Goal: Information Seeking & Learning: Learn about a topic

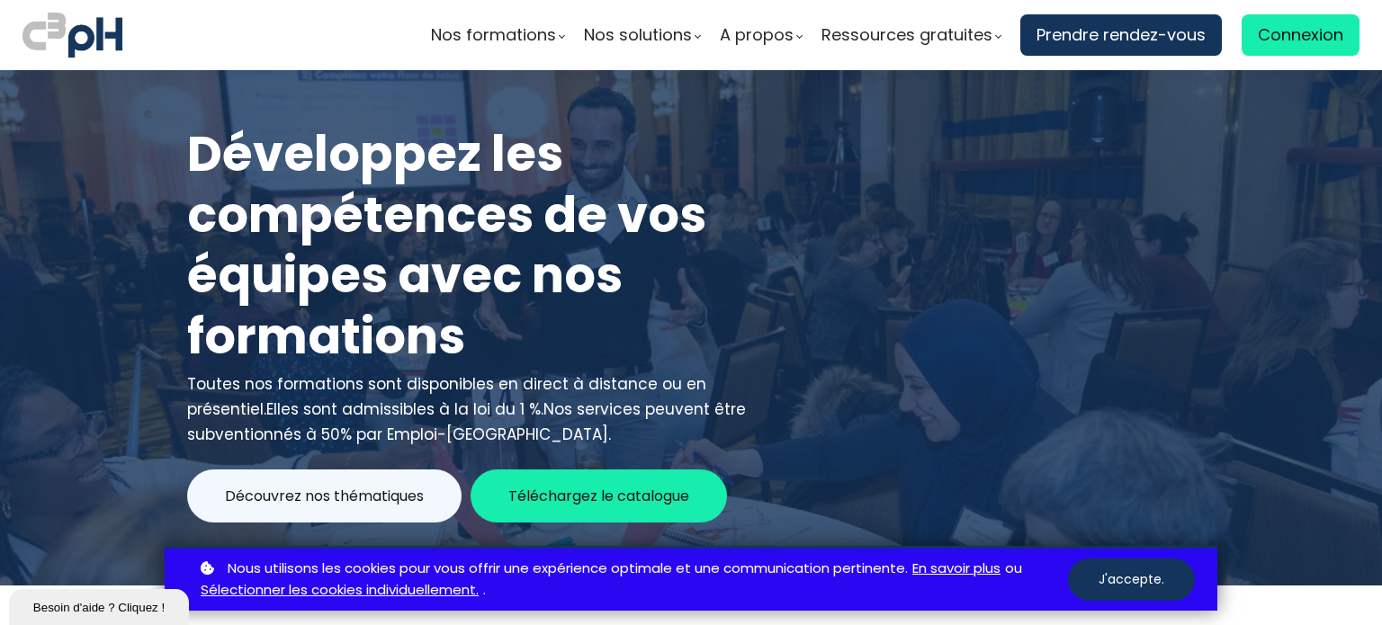
scroll to position [9462, 0]
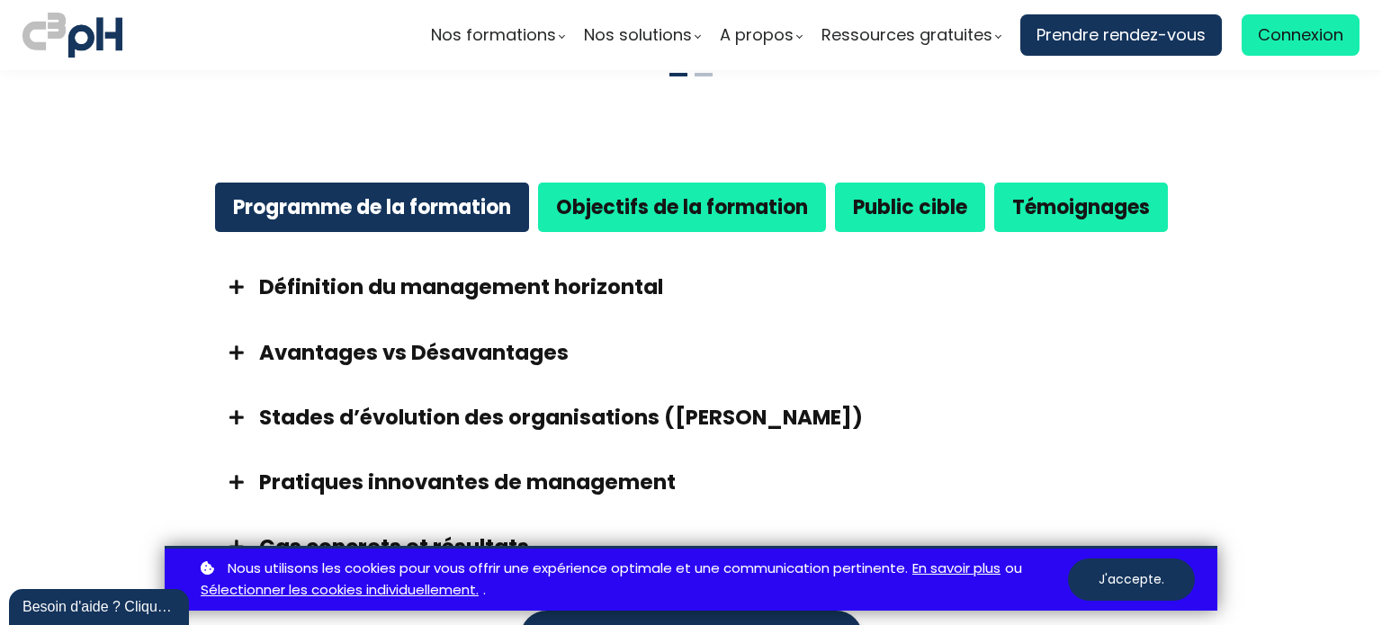
scroll to position [989, 0]
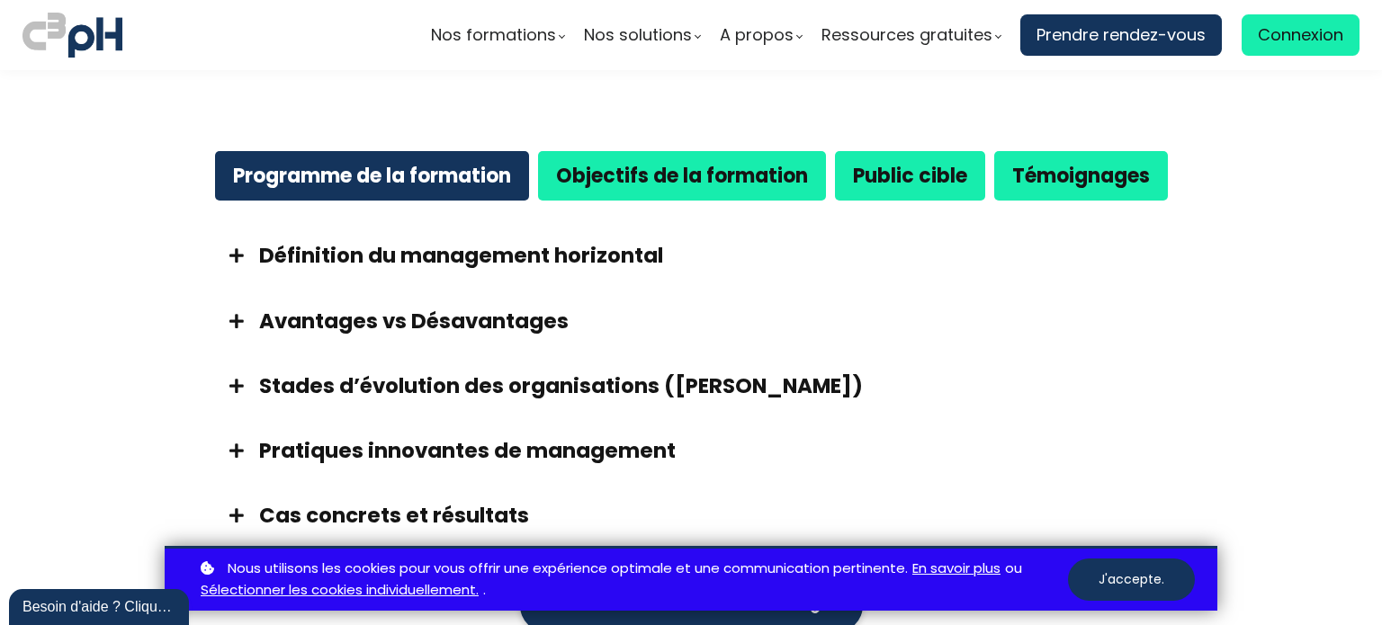
click at [507, 241] on h3 "Définition du management horizontal" at bounding box center [713, 255] width 908 height 29
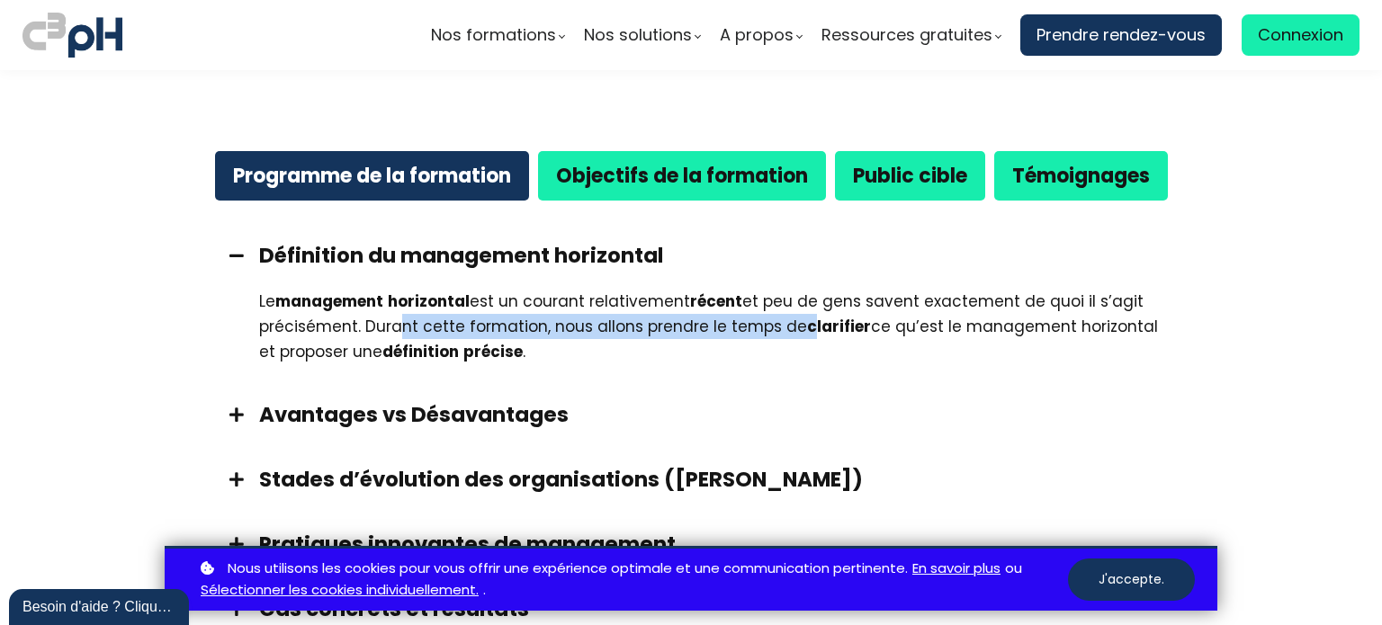
drag, startPoint x: 900, startPoint y: 311, endPoint x: 381, endPoint y: 300, distance: 518.2
click at [384, 300] on div "Le management horizontal est un courant relativement récent et peu de gens save…" at bounding box center [713, 327] width 908 height 76
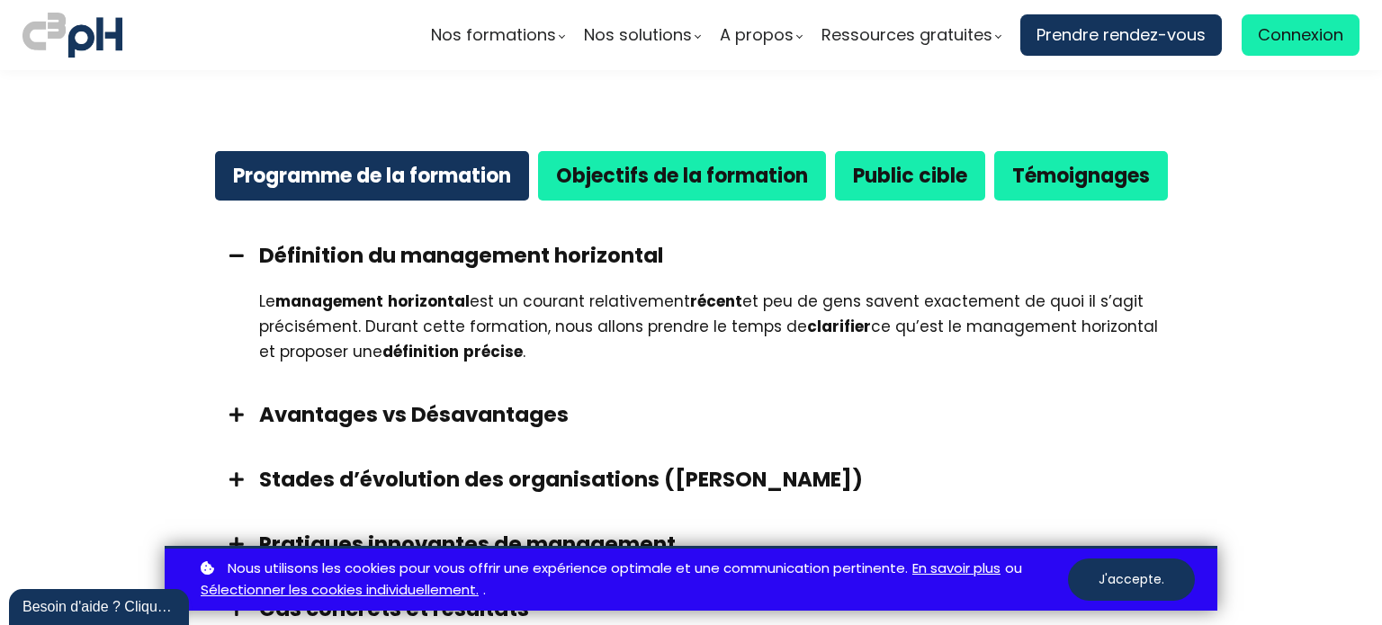
click at [374, 400] on h3 "Avantages vs Désavantages" at bounding box center [713, 414] width 908 height 29
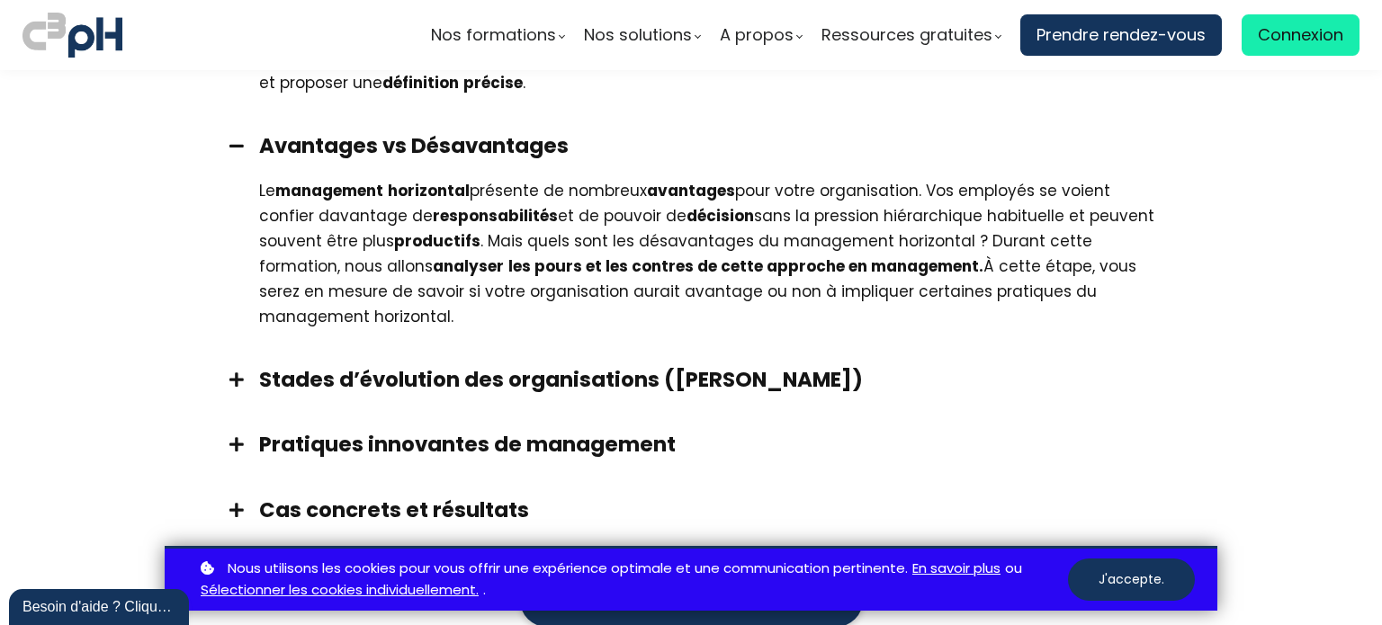
scroll to position [1259, 0]
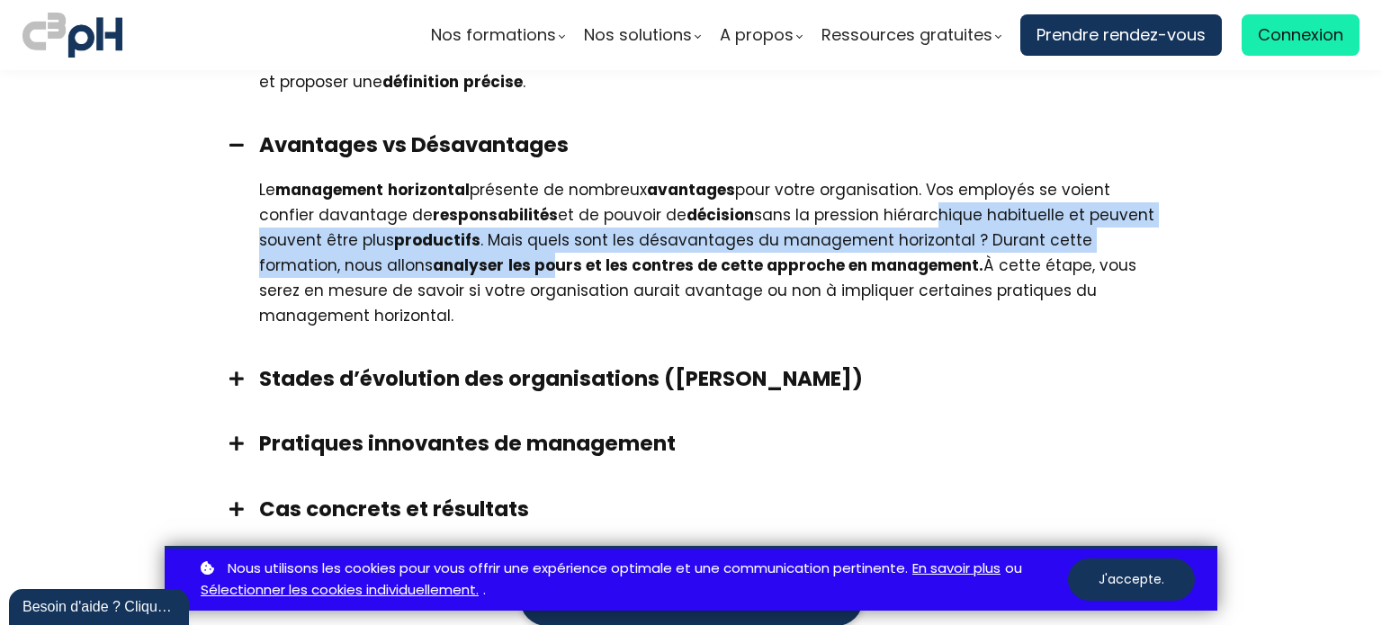
drag, startPoint x: 504, startPoint y: 236, endPoint x: 920, endPoint y: 201, distance: 417.9
click at [920, 201] on div "Le management horizontal présente de nombreux avantages pour votre organisation…" at bounding box center [713, 252] width 908 height 151
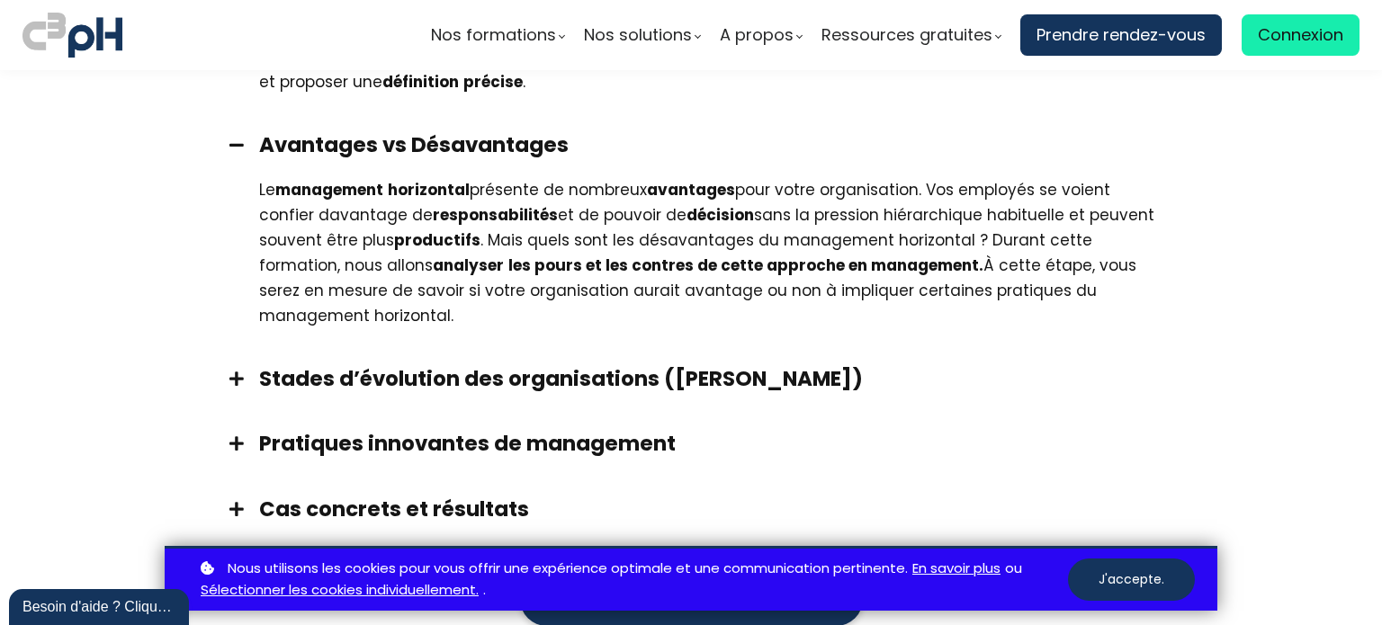
click at [407, 364] on h3 "Stades d’évolution des organisations ([PERSON_NAME])" at bounding box center [713, 378] width 908 height 29
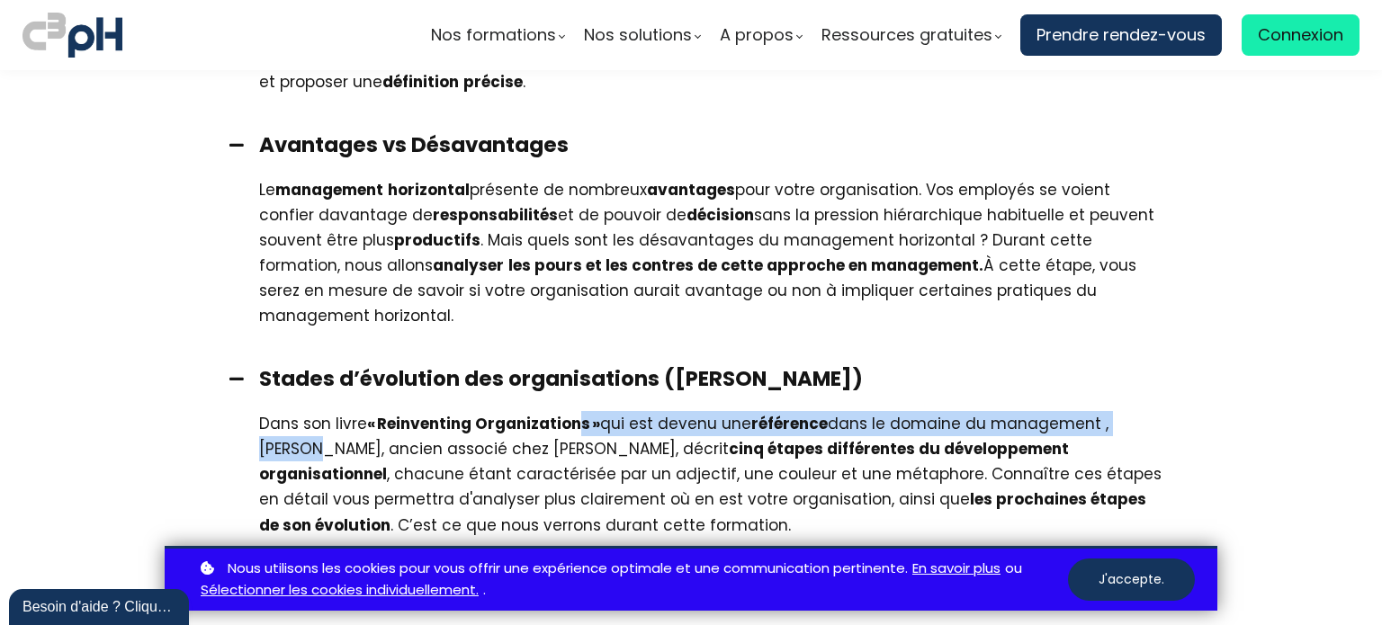
drag, startPoint x: 1034, startPoint y: 418, endPoint x: 345, endPoint y: 398, distance: 688.4
click at [345, 411] on div "Dans son livre « Reinventing Organizations » qui est devenu une référence dans …" at bounding box center [713, 474] width 908 height 126
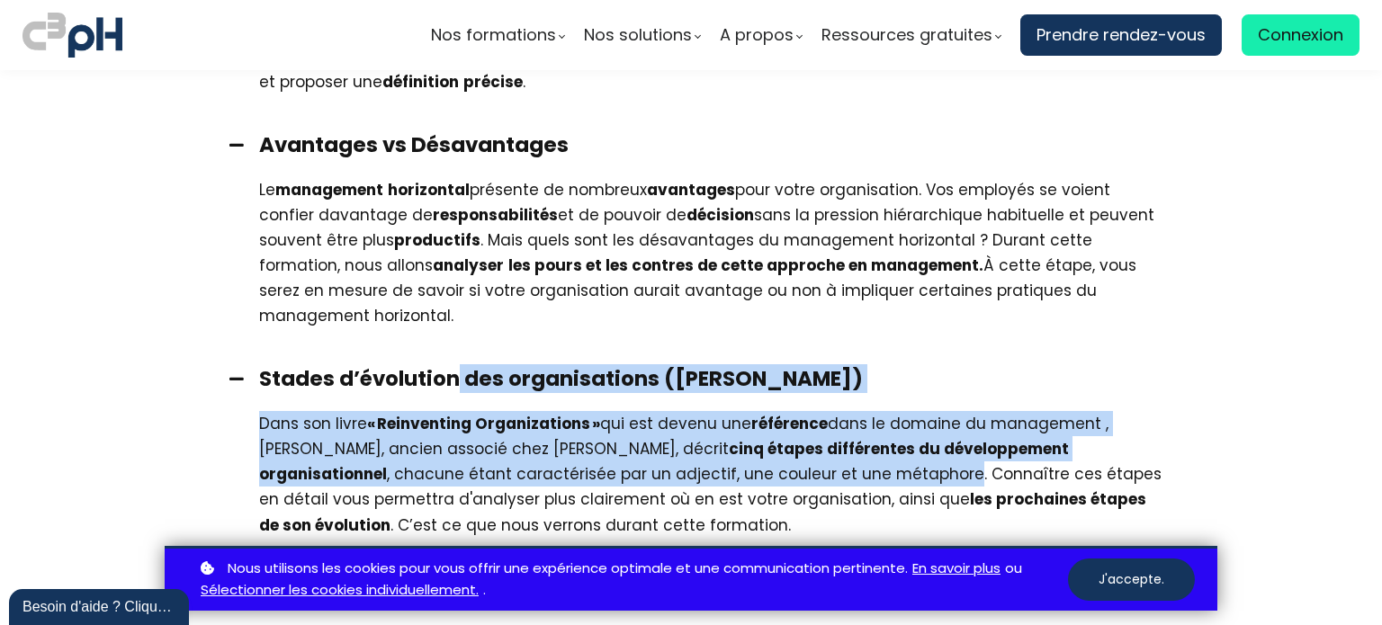
drag, startPoint x: 824, startPoint y: 456, endPoint x: 486, endPoint y: 378, distance: 347.1
click at [479, 378] on div "Stades d’évolution des organisations ([PERSON_NAME]) Dans son livre « Reinventi…" at bounding box center [690, 450] width 989 height 209
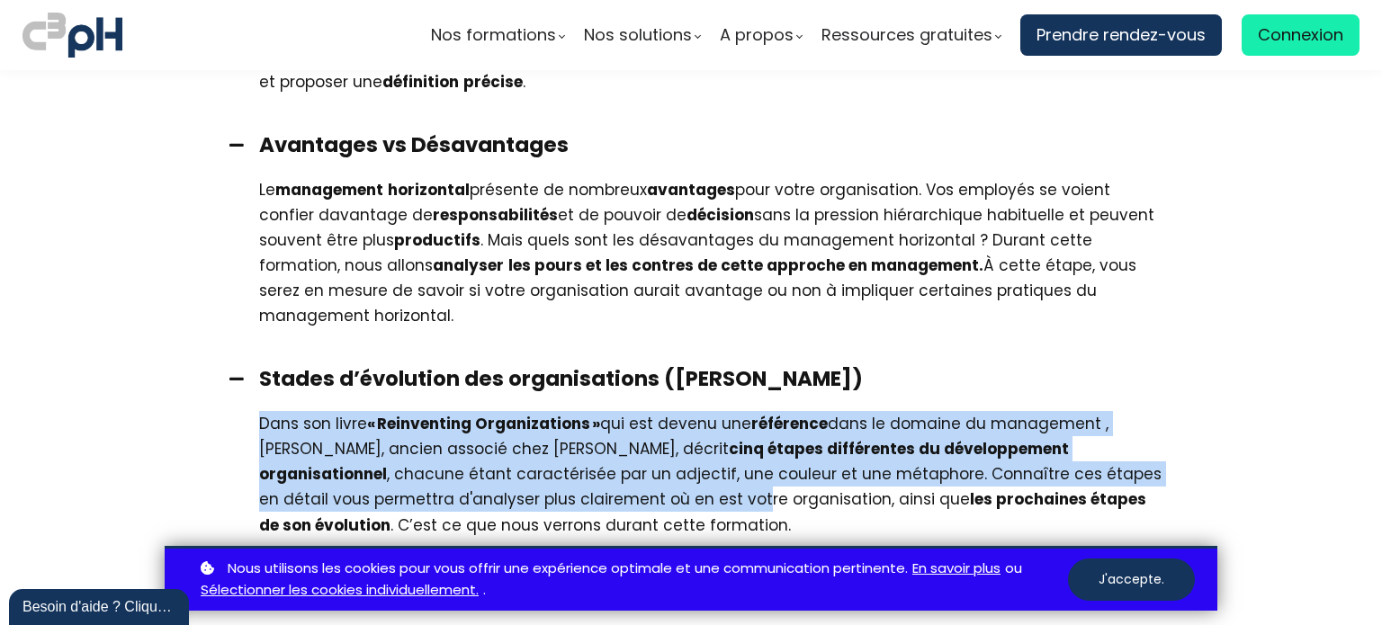
drag, startPoint x: 636, startPoint y: 478, endPoint x: 240, endPoint y: 446, distance: 397.0
click at [241, 476] on div "Dans son livre « Reinventing Organizations » qui est devenu une référence dans …" at bounding box center [690, 483] width 989 height 144
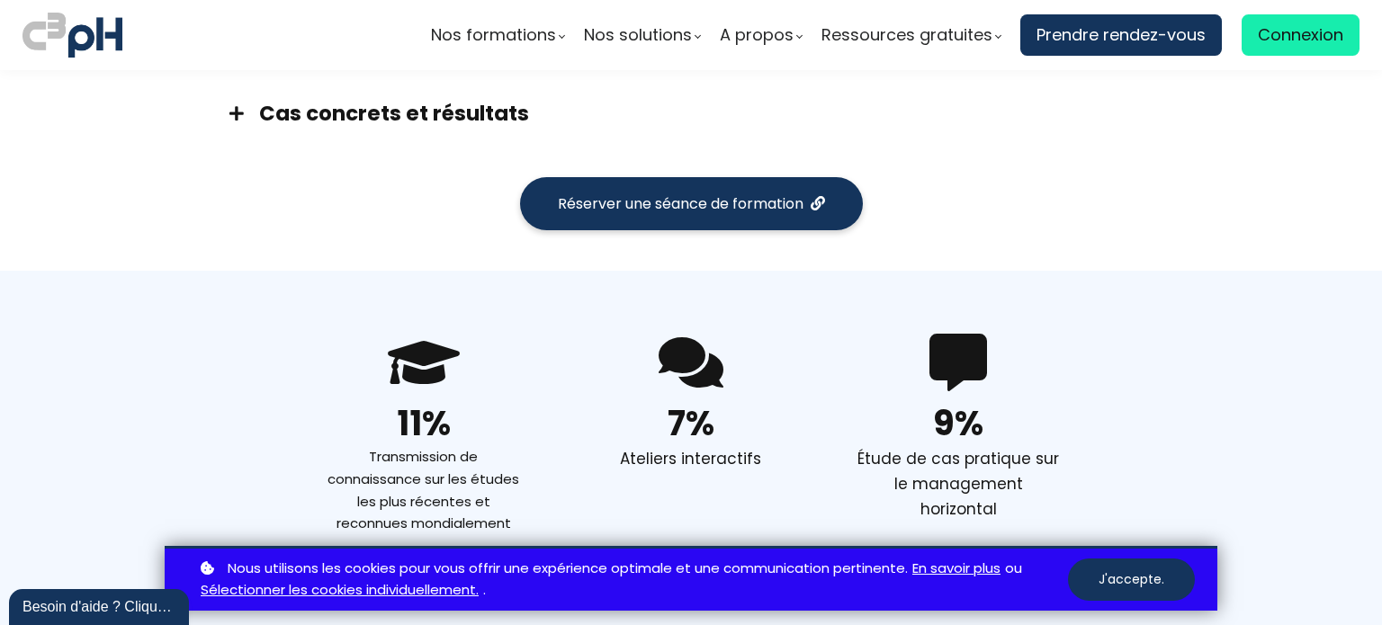
scroll to position [1529, 0]
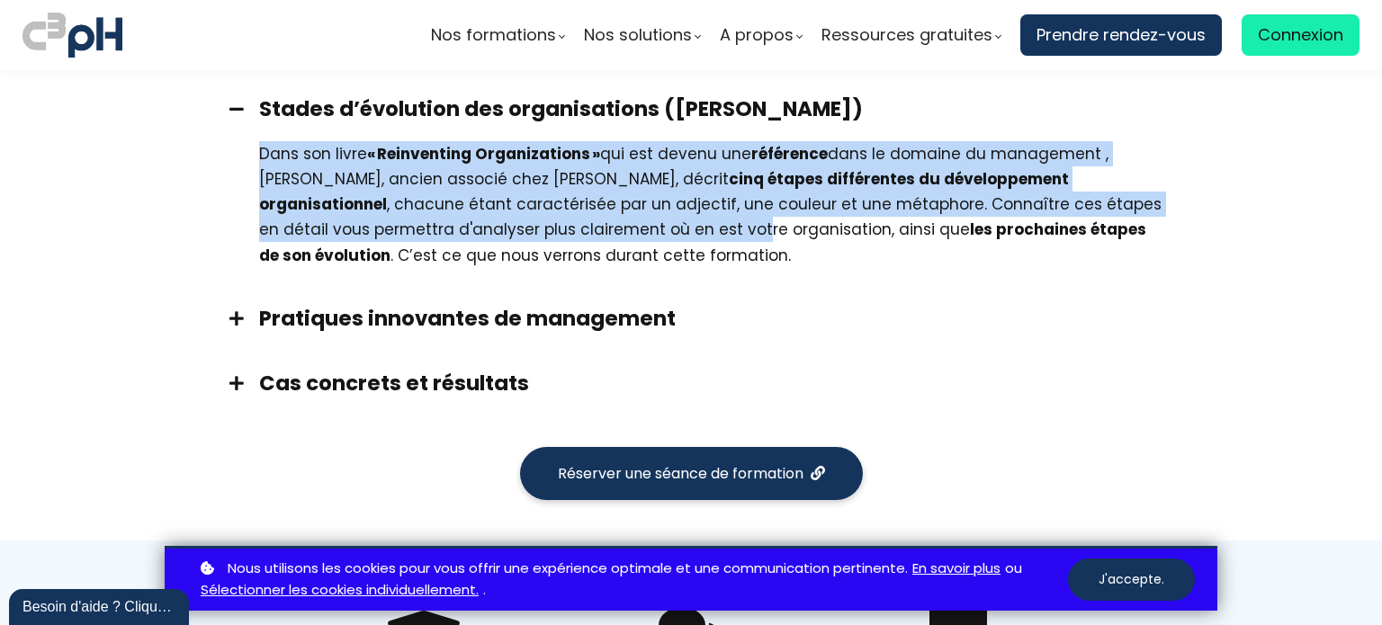
click at [359, 304] on h3 "Pratiques innovantes de management" at bounding box center [713, 318] width 908 height 29
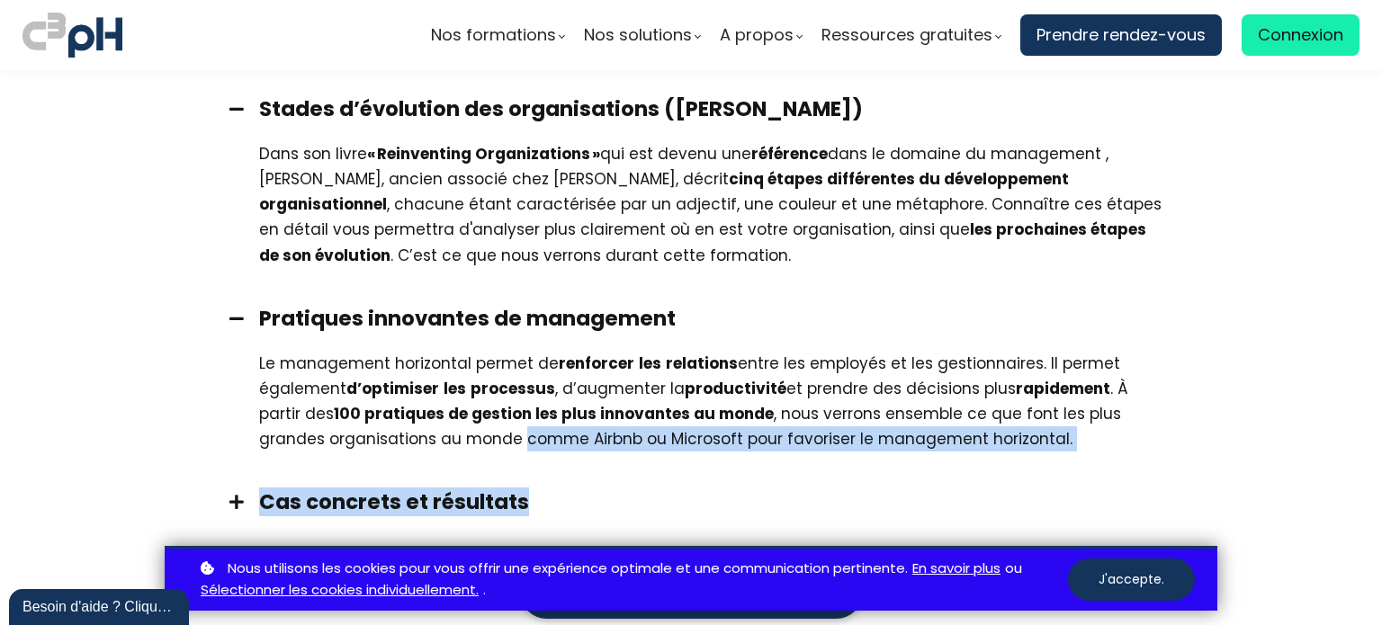
drag, startPoint x: 597, startPoint y: 414, endPoint x: 447, endPoint y: 412, distance: 150.2
click at [448, 410] on div "Définition du management horizontal Le management horizontal est un courant rel…" at bounding box center [690, 108] width 989 height 851
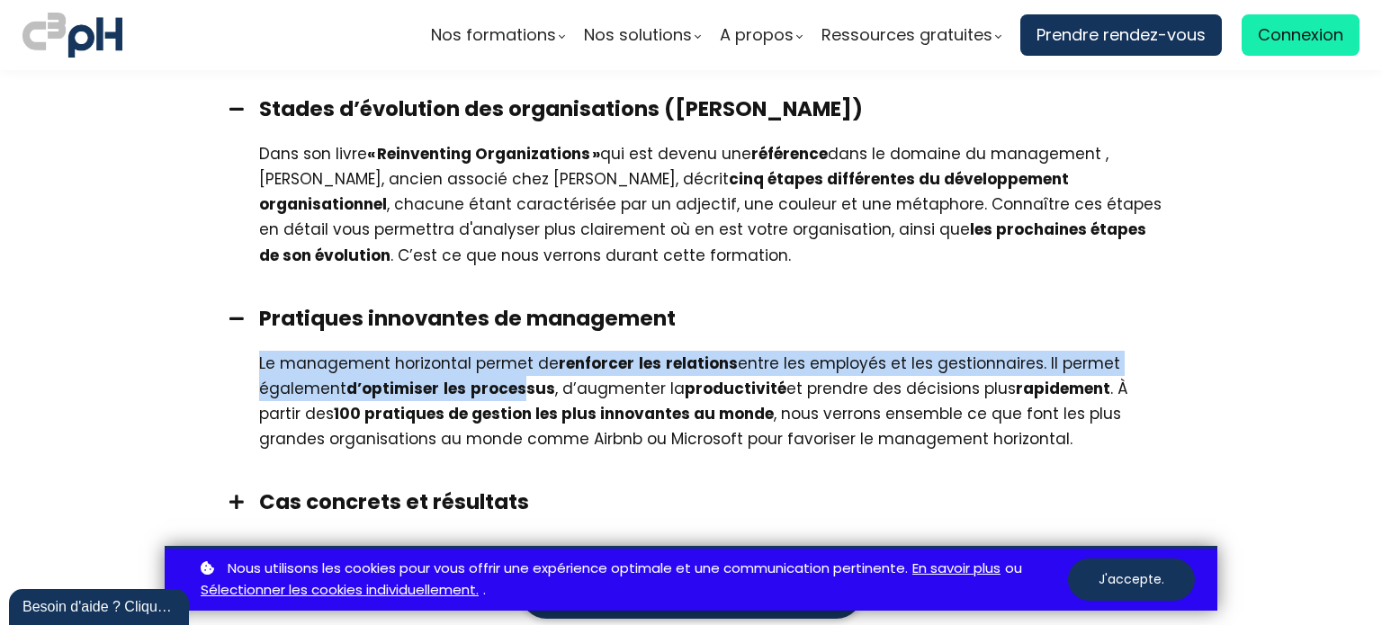
drag, startPoint x: 493, startPoint y: 350, endPoint x: 655, endPoint y: 370, distance: 163.1
click at [516, 351] on div "Le management horizontal permet de renforcer les relations entre les employés e…" at bounding box center [690, 410] width 989 height 119
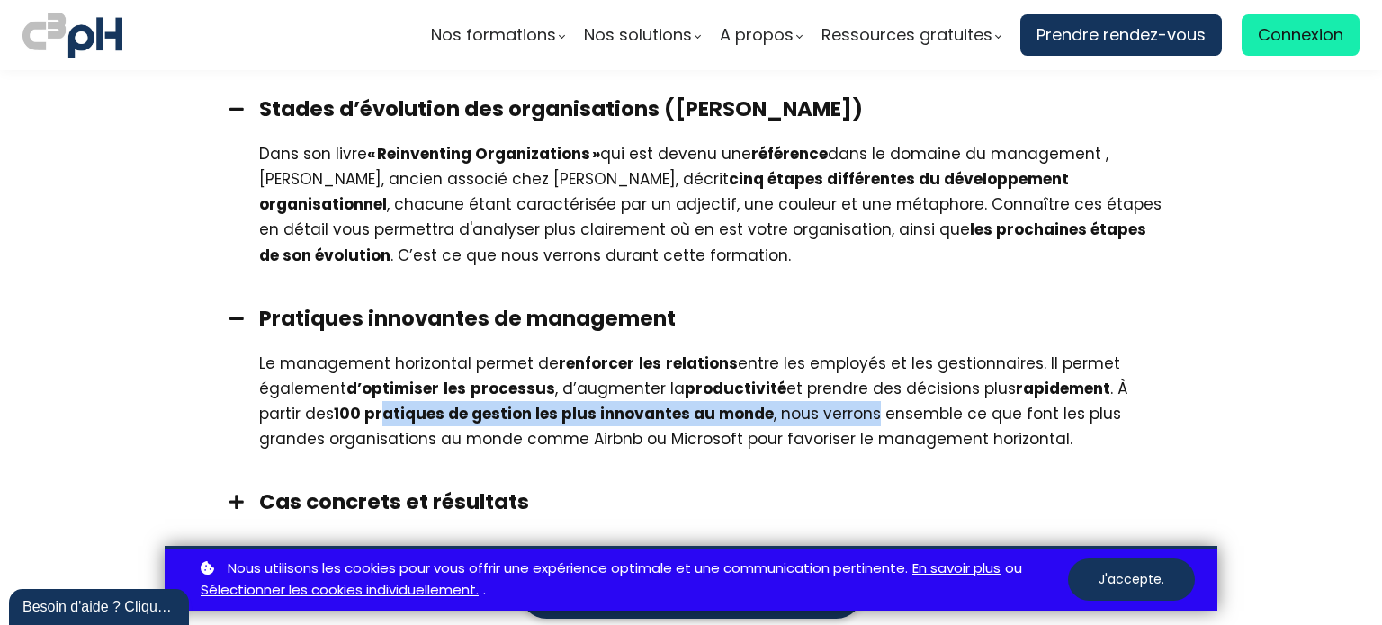
drag, startPoint x: 782, startPoint y: 391, endPoint x: 330, endPoint y: 388, distance: 451.6
click at [335, 388] on div "Le management horizontal permet de renforcer les relations entre les employés e…" at bounding box center [713, 401] width 908 height 101
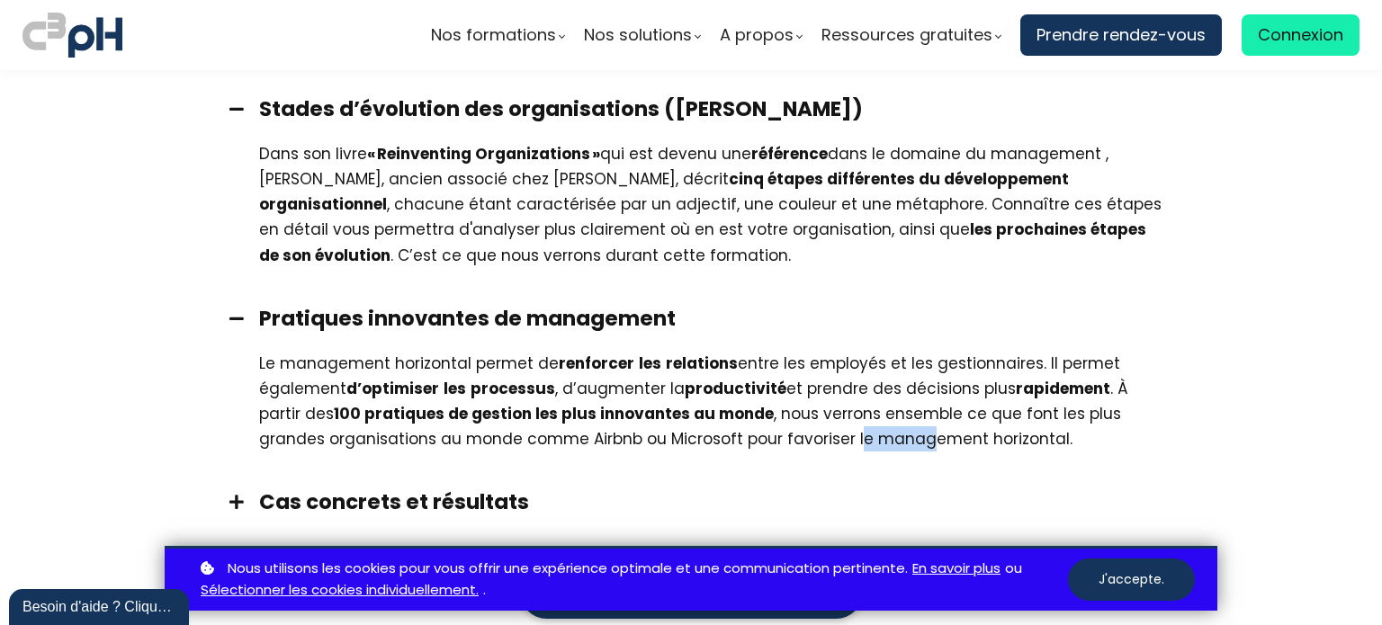
drag, startPoint x: 843, startPoint y: 409, endPoint x: 778, endPoint y: 405, distance: 64.9
click at [778, 405] on div "Le management horizontal permet de renforcer les relations entre les employés e…" at bounding box center [713, 401] width 908 height 101
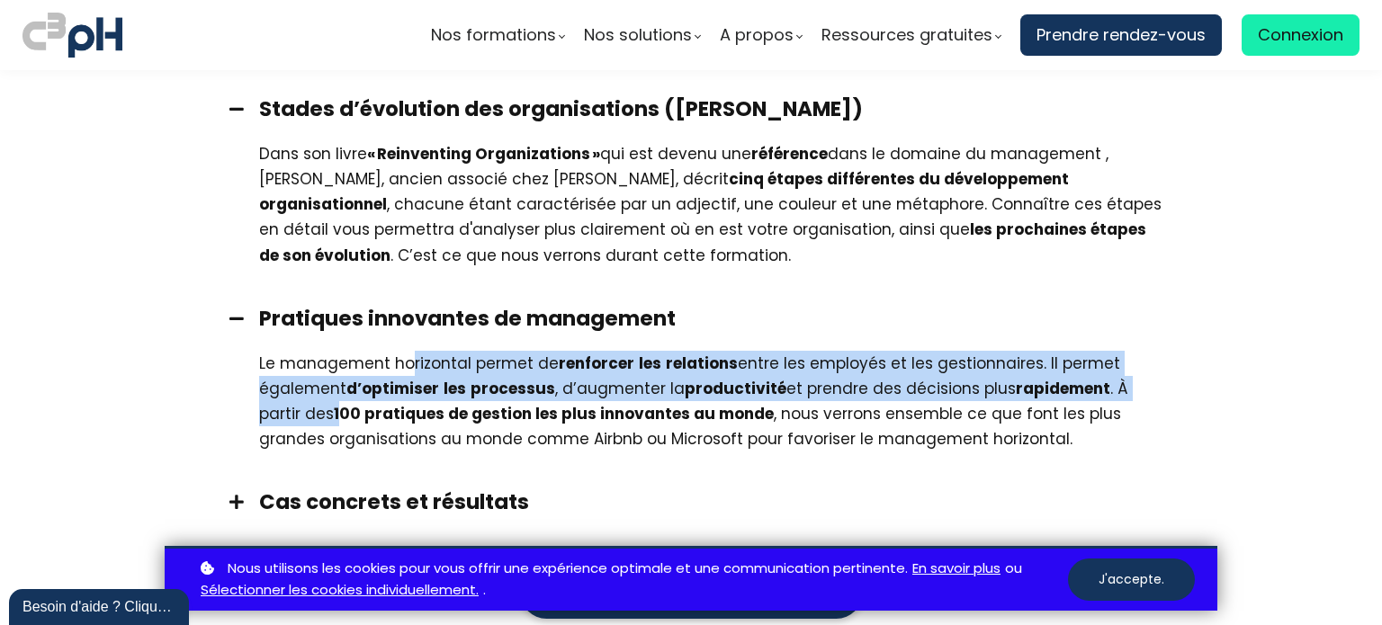
drag, startPoint x: 434, startPoint y: 348, endPoint x: 294, endPoint y: 378, distance: 142.5
click at [294, 378] on div "Le management horizontal permet de renforcer les relations entre les employés e…" at bounding box center [713, 401] width 908 height 101
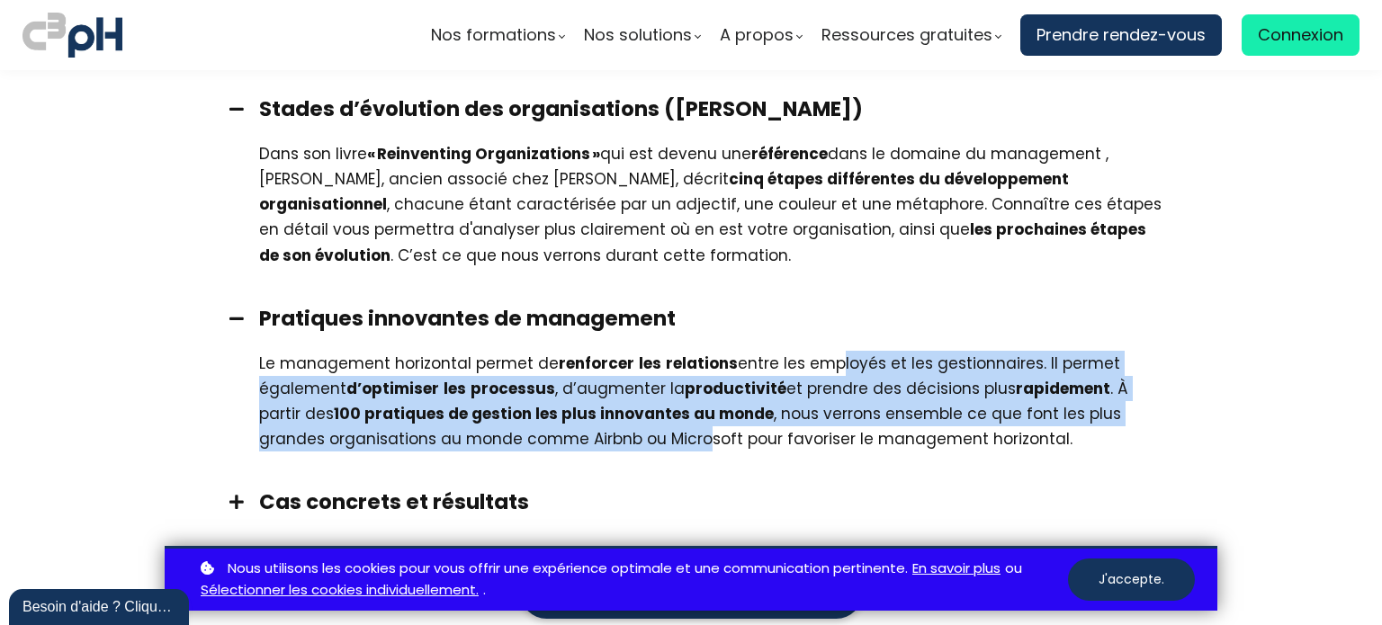
drag, startPoint x: 568, startPoint y: 427, endPoint x: 799, endPoint y: 345, distance: 244.4
click at [817, 351] on div "Le management horizontal permet de renforcer les relations entre les employés e…" at bounding box center [690, 410] width 989 height 119
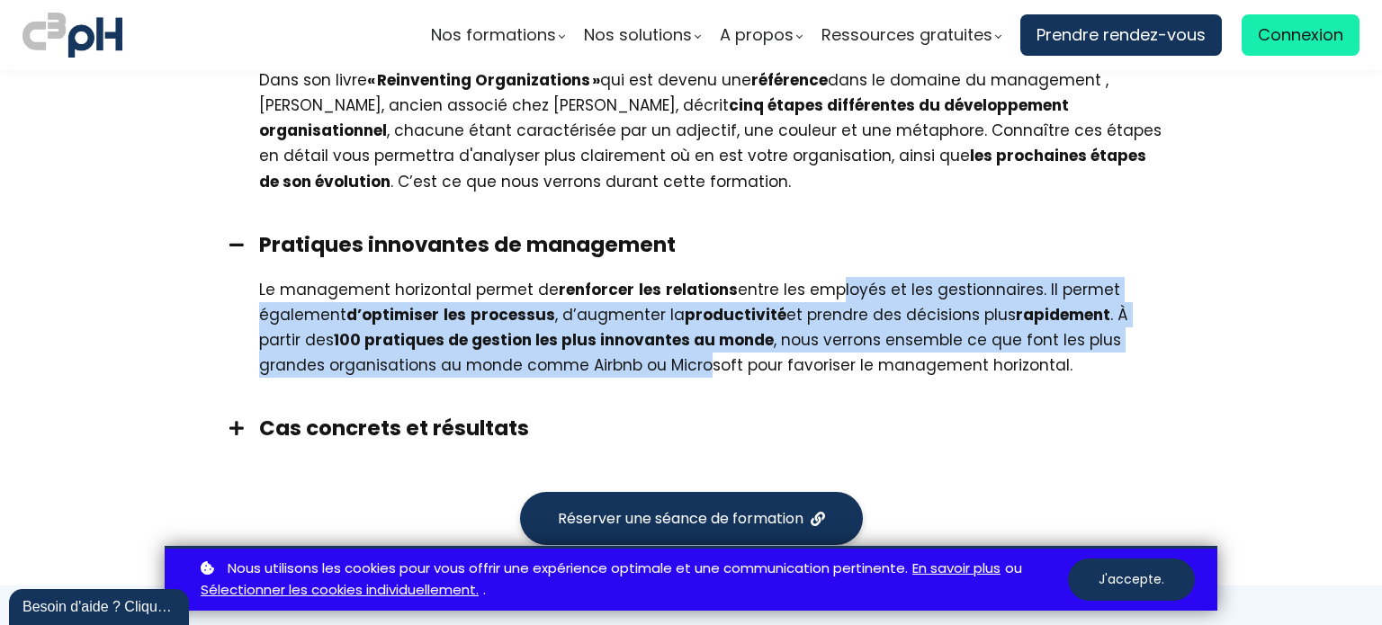
scroll to position [1709, 0]
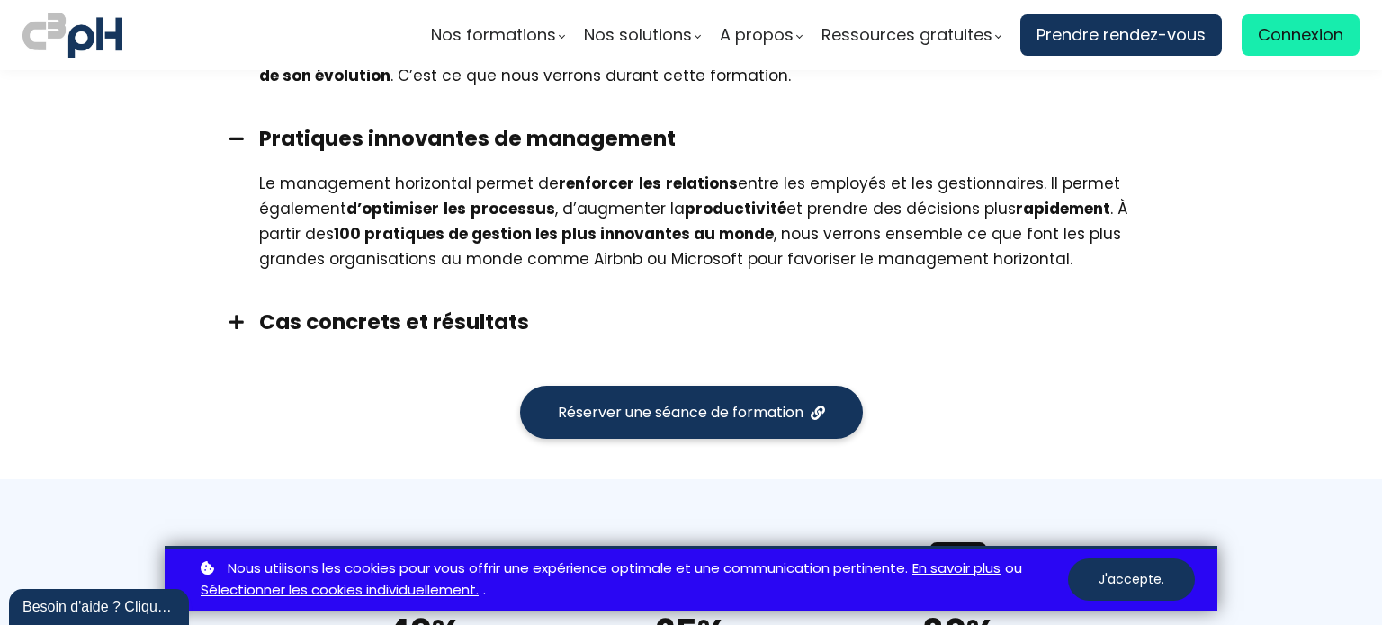
click at [375, 314] on div "Cas concrets et résultats" at bounding box center [690, 322] width 989 height 65
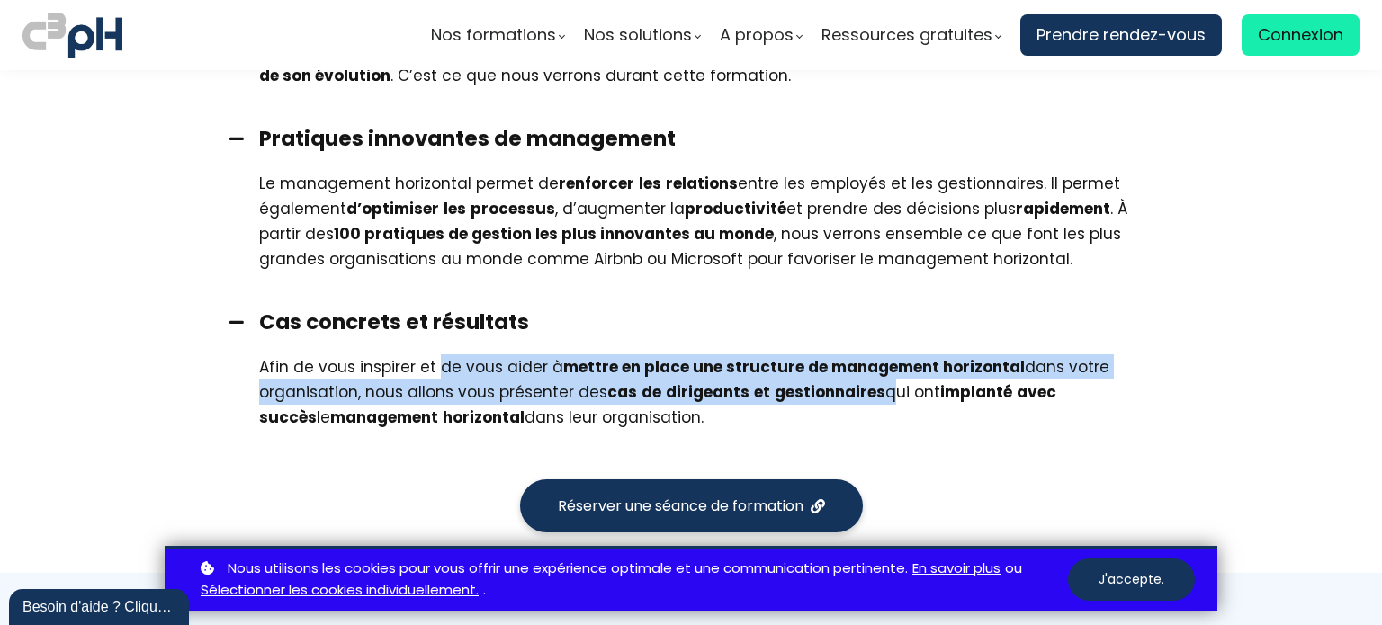
drag, startPoint x: 519, startPoint y: 326, endPoint x: 869, endPoint y: 360, distance: 351.6
click at [875, 358] on div "Afin de vous inspirer et de vous aider à mettre en place une structure de manag…" at bounding box center [713, 392] width 908 height 76
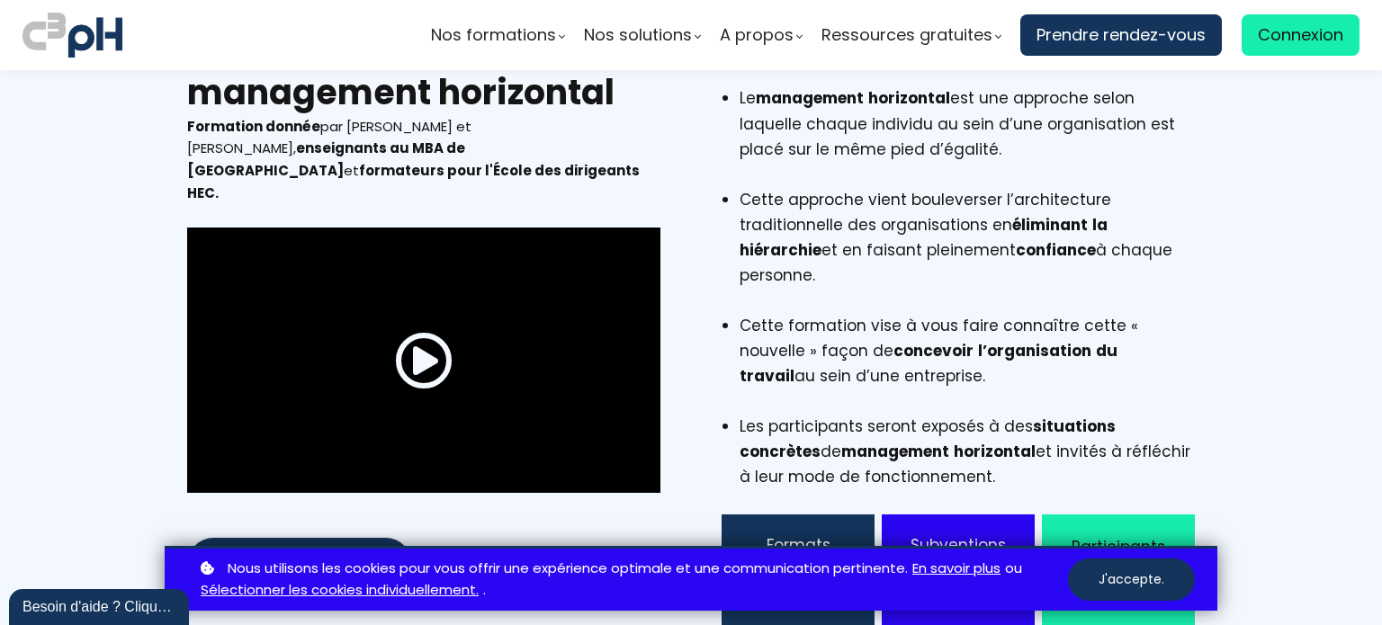
scroll to position [0, 0]
